Goal: Transaction & Acquisition: Purchase product/service

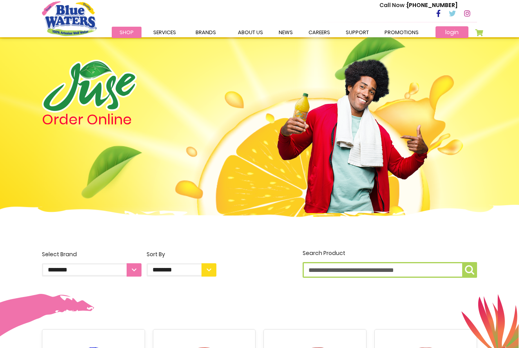
click at [454, 31] on link "login" at bounding box center [452, 32] width 33 height 12
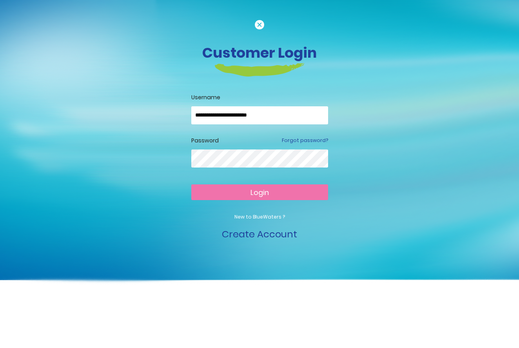
type input "**********"
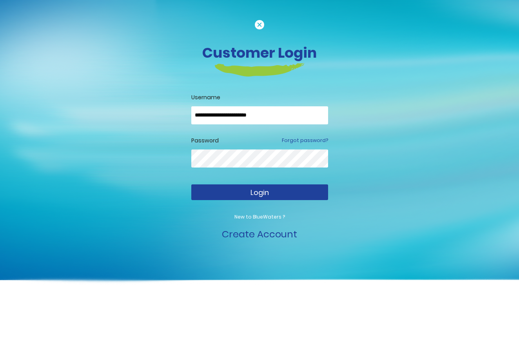
click at [250, 195] on button "Login" at bounding box center [259, 192] width 137 height 16
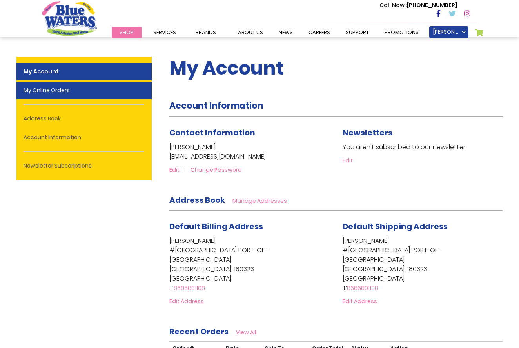
click at [70, 89] on link "My Online Orders" at bounding box center [83, 91] width 135 height 18
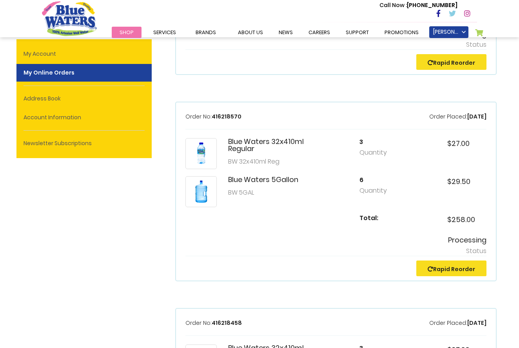
scroll to position [768, 0]
click at [362, 146] on div "3 Quantity" at bounding box center [379, 147] width 39 height 19
click at [363, 142] on h5 "3" at bounding box center [379, 141] width 39 height 7
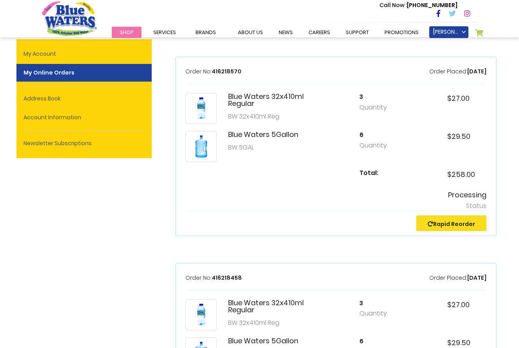
scroll to position [814, 0]
click at [435, 222] on link "Rapid Reorder" at bounding box center [451, 223] width 47 height 8
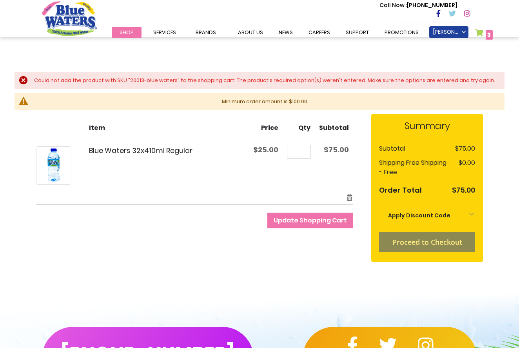
scroll to position [82, 0]
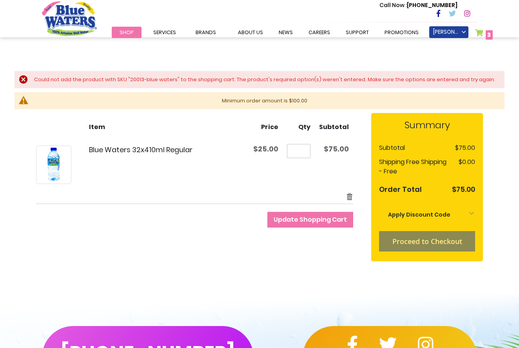
click at [307, 151] on input "*" at bounding box center [299, 151] width 24 height 14
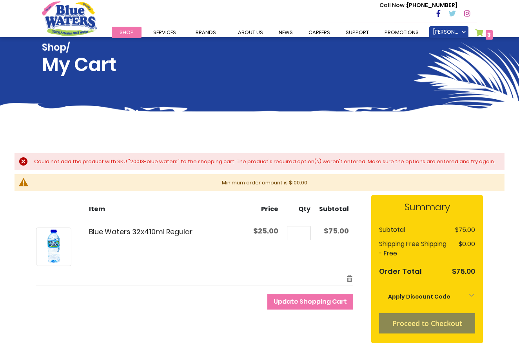
scroll to position [0, 0]
type input "*"
click at [32, 161] on div "Could not add the product with SKU "20013-blue waters" to the shopping cart: Th…" at bounding box center [264, 162] width 465 height 8
click at [481, 32] on link "My Cart 3 3 items" at bounding box center [484, 34] width 18 height 11
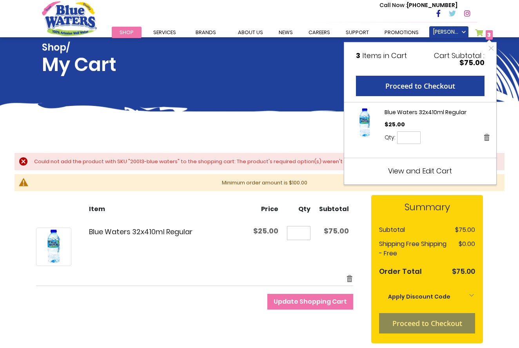
click at [391, 172] on span "View and Edit Cart" at bounding box center [420, 171] width 64 height 10
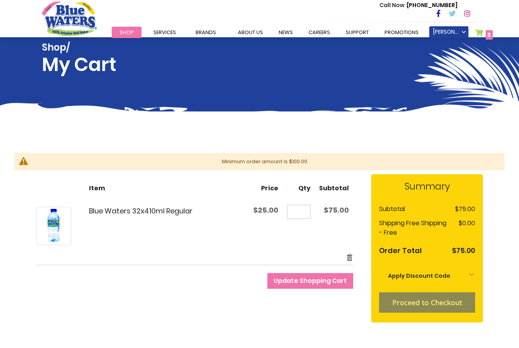
click at [304, 211] on input "*" at bounding box center [299, 212] width 24 height 14
type input "*"
click at [293, 239] on td "Qty *" at bounding box center [299, 226] width 32 height 54
click at [482, 30] on link "My Cart 3 3 items" at bounding box center [484, 34] width 18 height 11
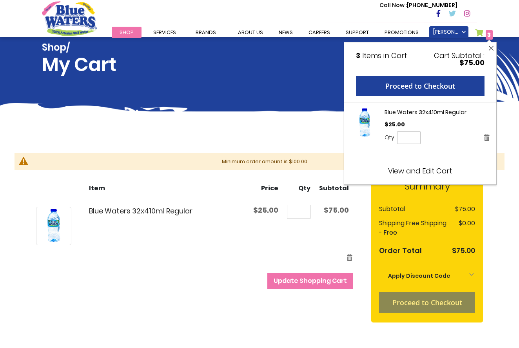
click at [491, 47] on button "Close" at bounding box center [492, 48] width 10 height 12
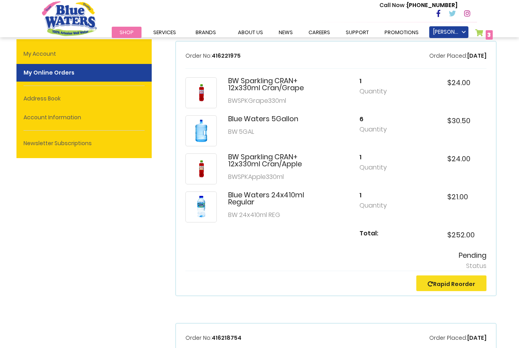
scroll to position [38, 0]
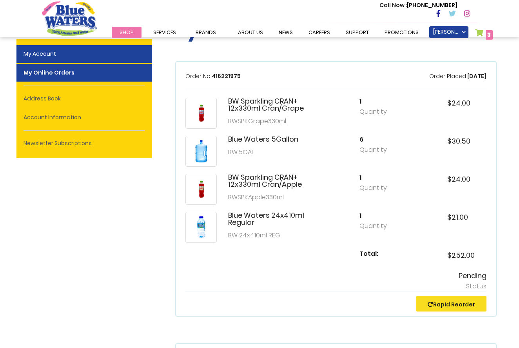
click at [43, 53] on link "My Account" at bounding box center [83, 54] width 135 height 18
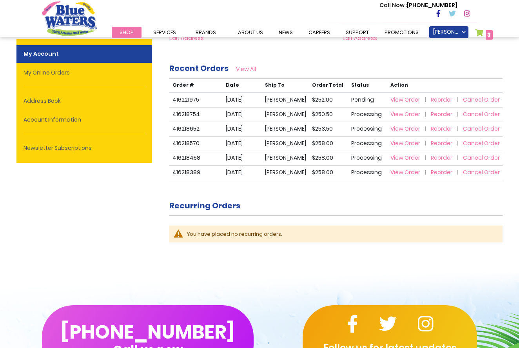
scroll to position [263, 0]
click at [399, 98] on span "View Order" at bounding box center [406, 100] width 30 height 8
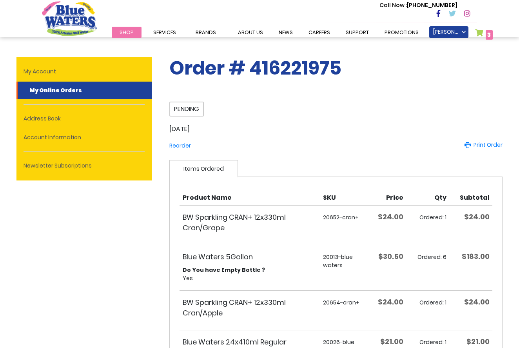
click at [126, 29] on span "Shop" at bounding box center [127, 32] width 14 height 7
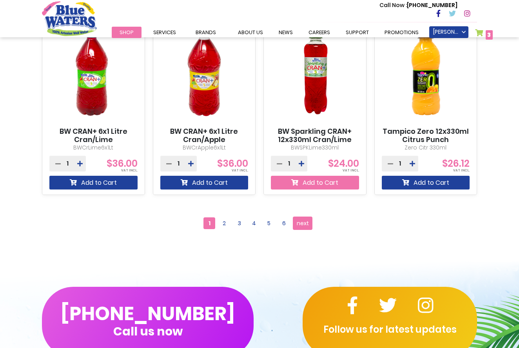
scroll to position [706, 0]
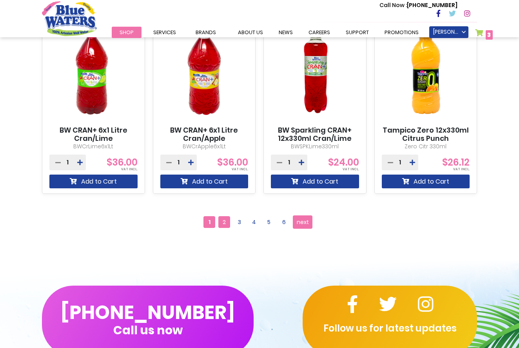
click at [225, 221] on span "2" at bounding box center [224, 222] width 12 height 12
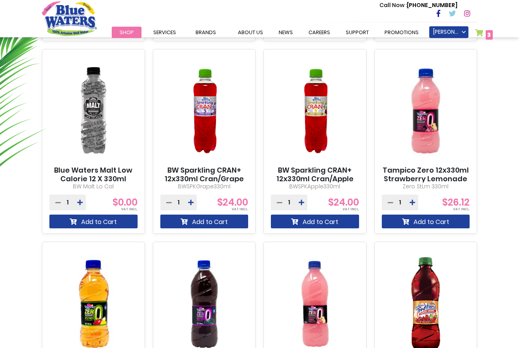
scroll to position [474, 0]
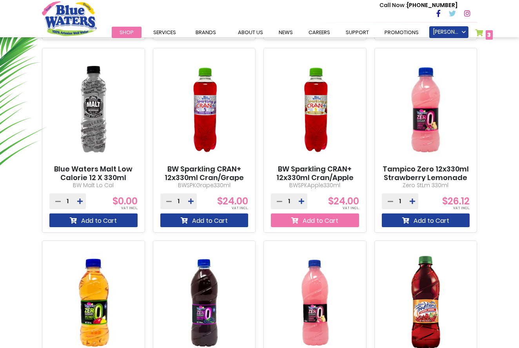
click at [320, 219] on button "Add to Cart" at bounding box center [315, 220] width 88 height 14
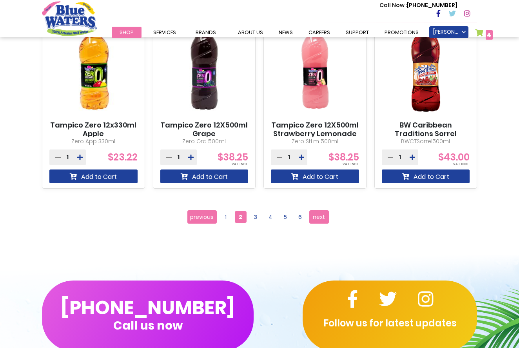
scroll to position [845, 0]
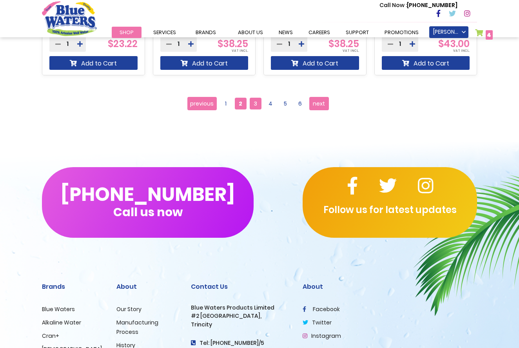
click at [254, 103] on span "3" at bounding box center [256, 104] width 12 height 12
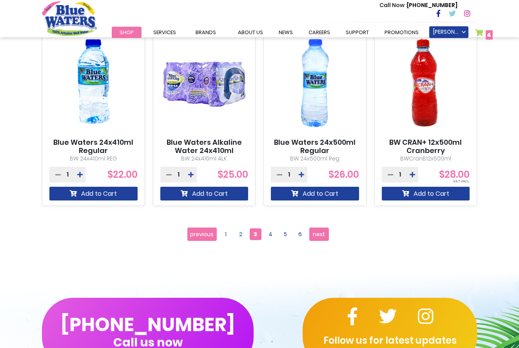
scroll to position [694, 0]
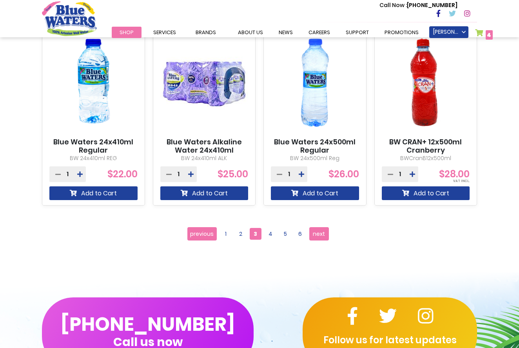
click at [81, 173] on icon at bounding box center [79, 174] width 5 height 6
click at [58, 175] on icon at bounding box center [57, 174] width 5 height 6
click at [76, 191] on icon "submit" at bounding box center [73, 193] width 7 height 6
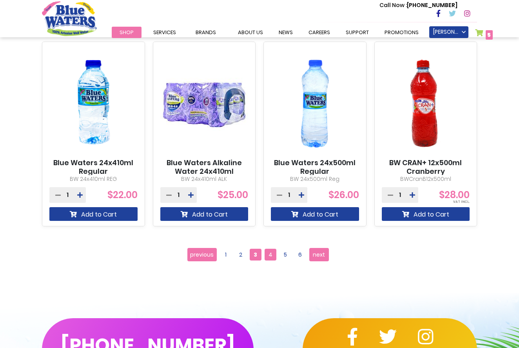
click at [273, 256] on span "4" at bounding box center [271, 255] width 12 height 12
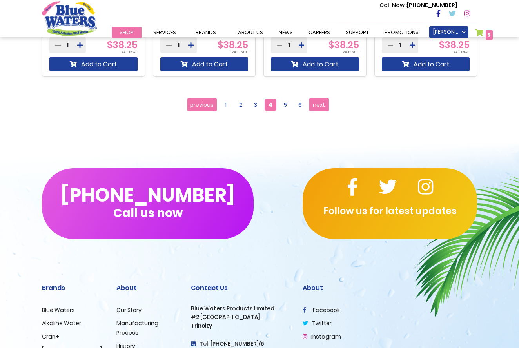
scroll to position [751, 0]
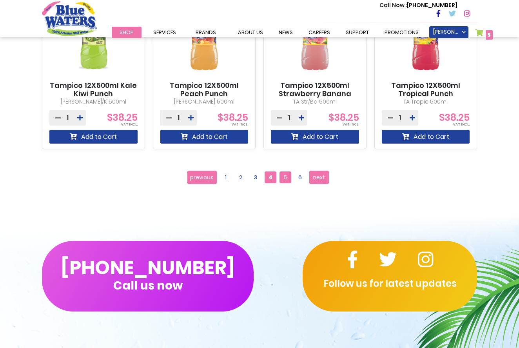
click at [284, 179] on span "5" at bounding box center [286, 177] width 12 height 12
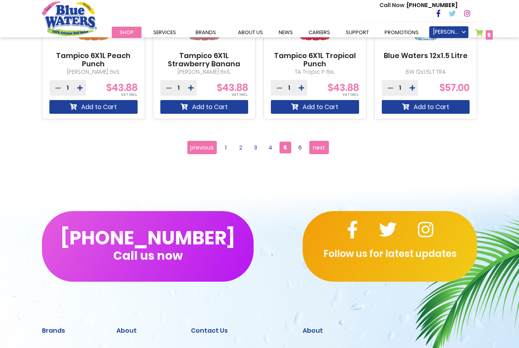
scroll to position [781, 0]
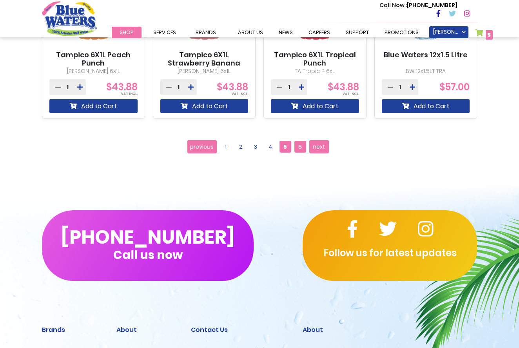
click at [300, 149] on span "6" at bounding box center [301, 147] width 12 height 12
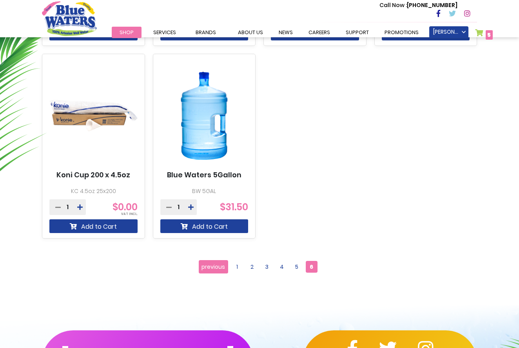
scroll to position [469, 0]
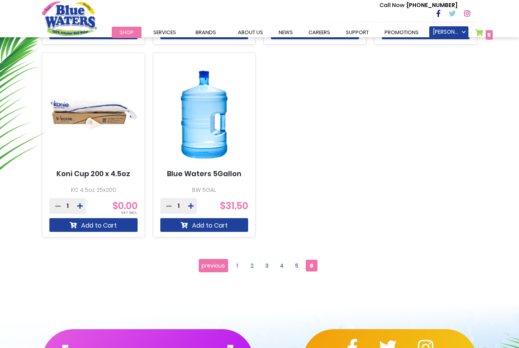
click at [191, 207] on icon at bounding box center [190, 206] width 5 height 6
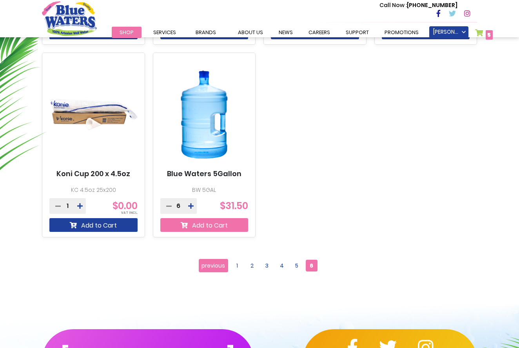
click at [200, 225] on button "Add to Cart" at bounding box center [204, 225] width 88 height 14
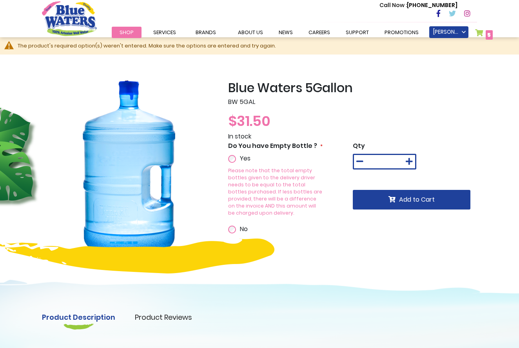
click at [411, 162] on icon at bounding box center [409, 162] width 7 height 8
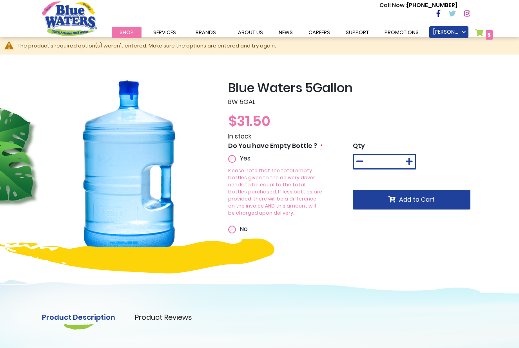
type input "*"
click at [408, 199] on span "Add to Cart" at bounding box center [417, 199] width 36 height 9
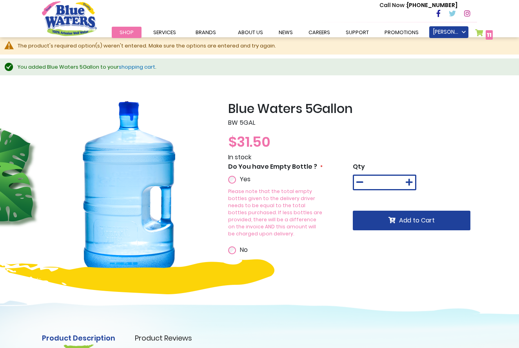
click at [479, 33] on link "My Cart 11 11 items" at bounding box center [484, 34] width 18 height 11
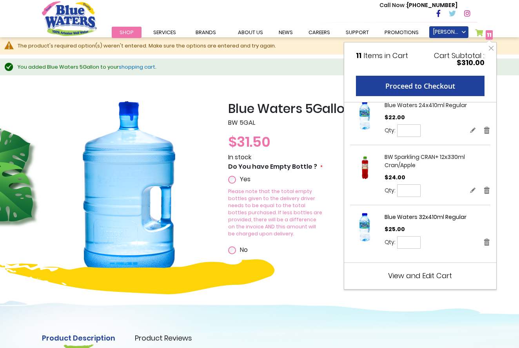
scroll to position [71, 0]
click at [488, 243] on link "Remove" at bounding box center [487, 242] width 7 height 8
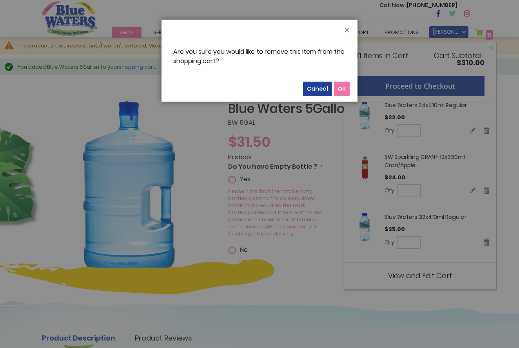
click at [342, 88] on span "OK" at bounding box center [342, 88] width 8 height 7
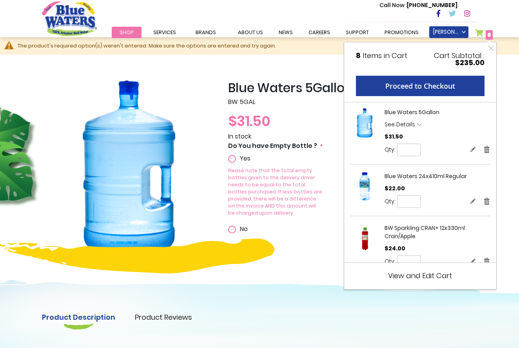
click at [435, 275] on span "View and Edit Cart" at bounding box center [420, 276] width 64 height 10
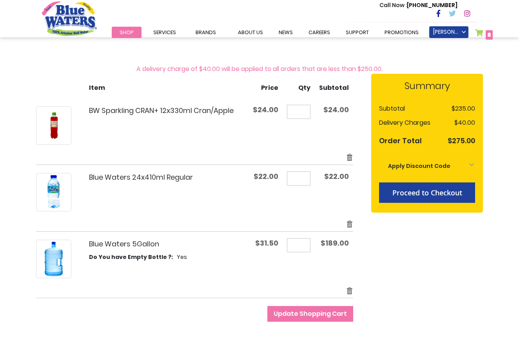
scroll to position [84, 0]
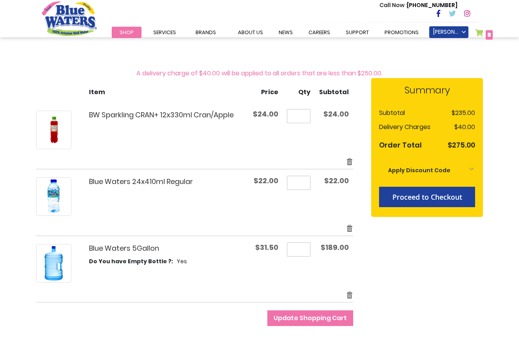
click at [304, 182] on input "*" at bounding box center [299, 183] width 24 height 14
type input "*"
click at [310, 318] on span "Update Shopping Cart" at bounding box center [310, 317] width 73 height 9
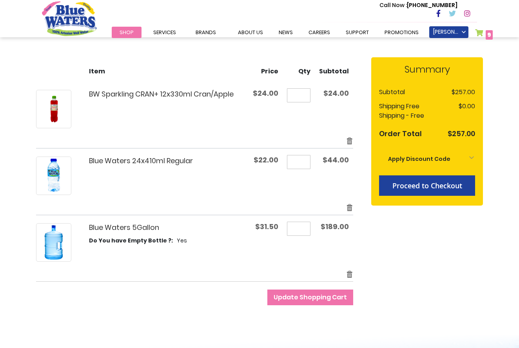
scroll to position [98, 0]
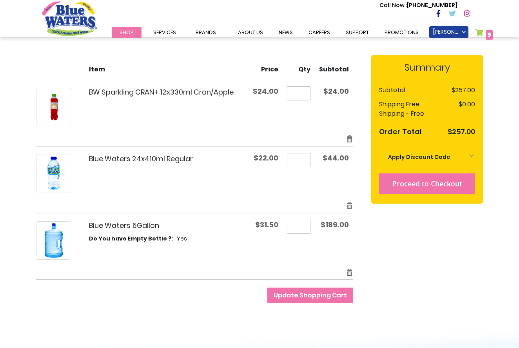
click at [426, 184] on span "Proceed to Checkout" at bounding box center [428, 183] width 70 height 9
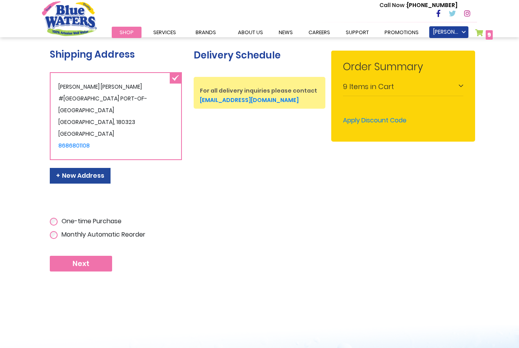
scroll to position [160, 0]
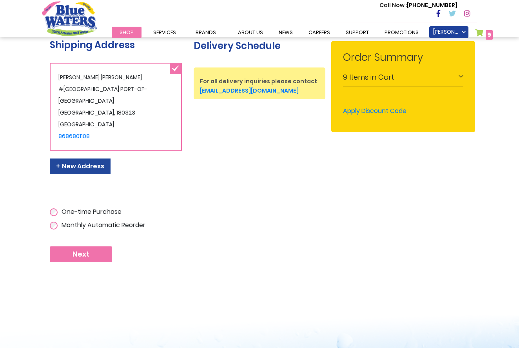
click at [79, 253] on span "Next" at bounding box center [81, 254] width 17 height 9
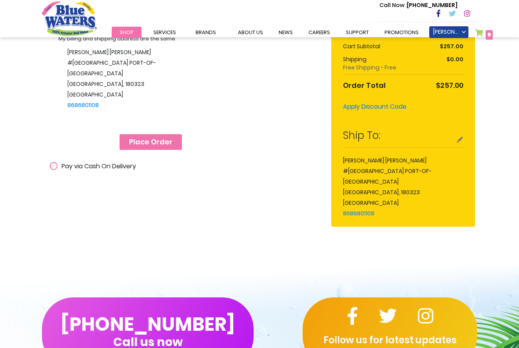
scroll to position [227, 0]
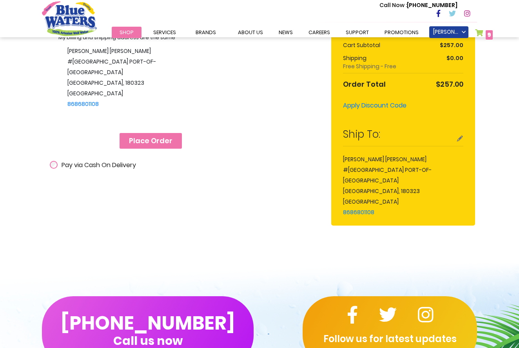
click at [155, 141] on span "Place Order" at bounding box center [151, 140] width 44 height 9
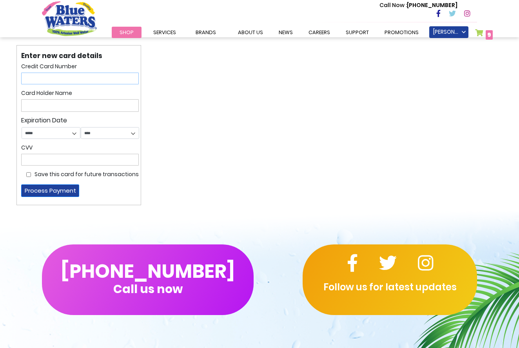
click at [31, 82] on input "text" at bounding box center [80, 79] width 118 height 12
type input "**********"
click at [30, 106] on input "text" at bounding box center [80, 105] width 118 height 13
type input "**********"
select select "*"
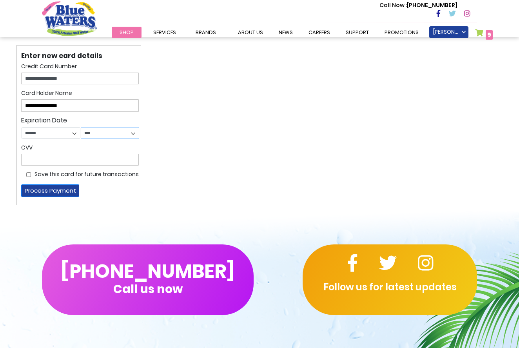
select select "****"
click at [47, 160] on input "text" at bounding box center [80, 160] width 118 height 12
type input "***"
click at [50, 192] on button "Process Payment" at bounding box center [50, 190] width 58 height 13
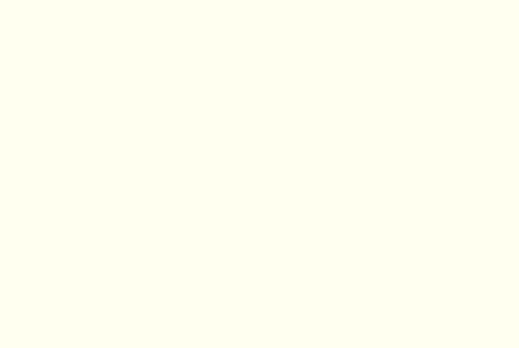
scroll to position [-7, 0]
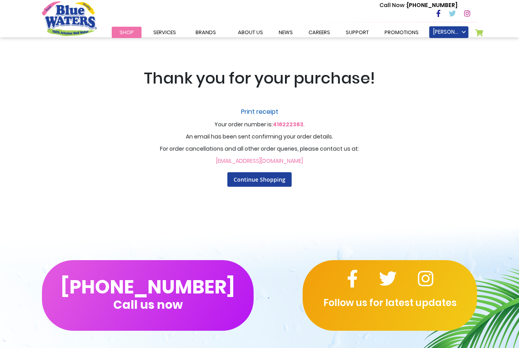
click at [264, 111] on link "Print receipt" at bounding box center [259, 111] width 486 height 9
click at [459, 31] on link "[PERSON_NAME]" at bounding box center [448, 32] width 39 height 12
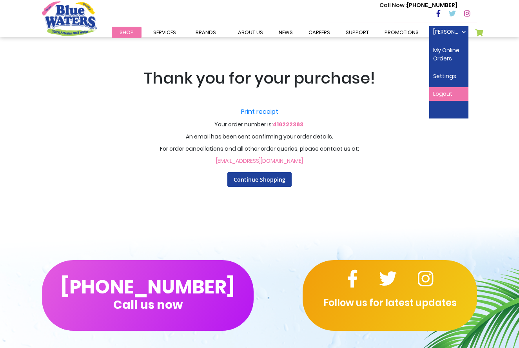
click at [446, 91] on link "Logout" at bounding box center [448, 94] width 39 height 14
